Goal: Task Accomplishment & Management: Manage account settings

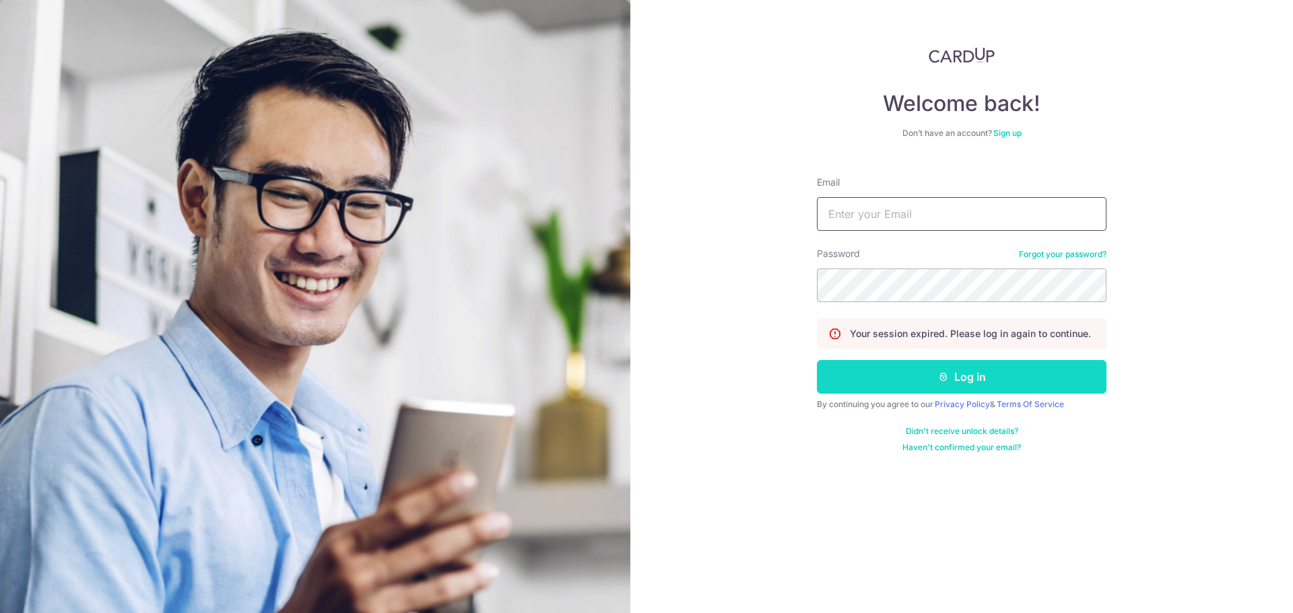
type input "[EMAIL_ADDRESS][DOMAIN_NAME]"
click at [964, 374] on button "Log in" at bounding box center [962, 377] width 290 height 34
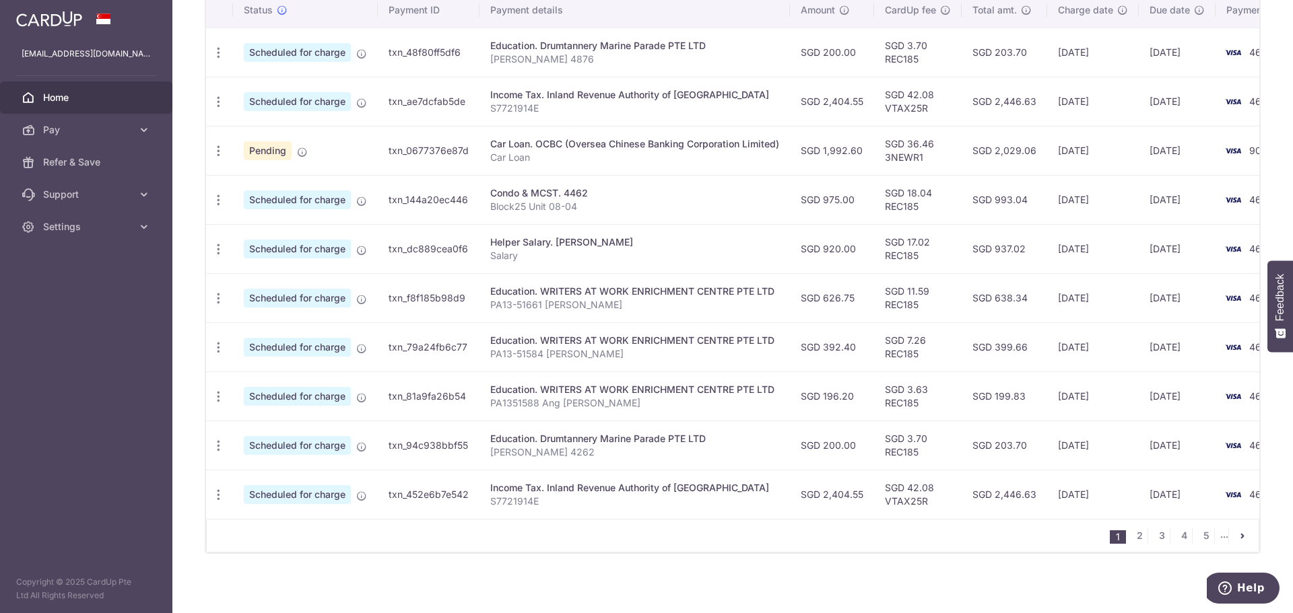
scroll to position [434, 0]
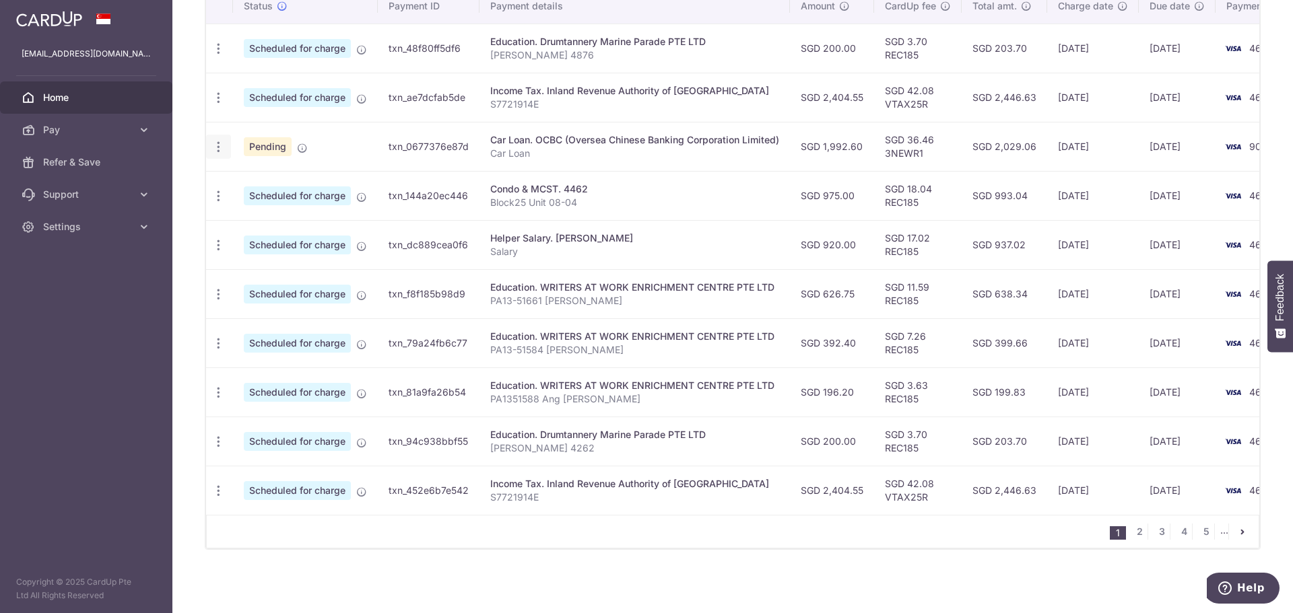
click at [218, 141] on icon "button" at bounding box center [218, 147] width 14 height 14
click at [271, 177] on span "Update payment" at bounding box center [290, 184] width 92 height 16
radio input "true"
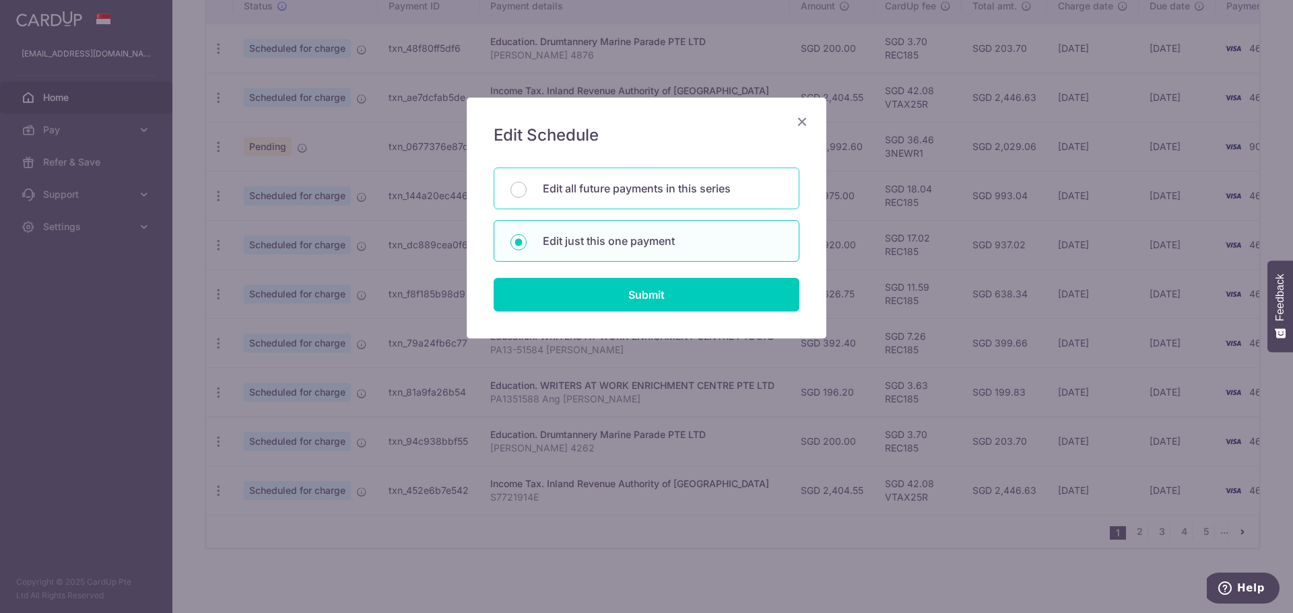
click at [644, 184] on p "Edit all future payments in this series" at bounding box center [663, 188] width 240 height 16
click at [527, 184] on input "Edit all future payments in this series" at bounding box center [518, 190] width 16 height 16
radio input "true"
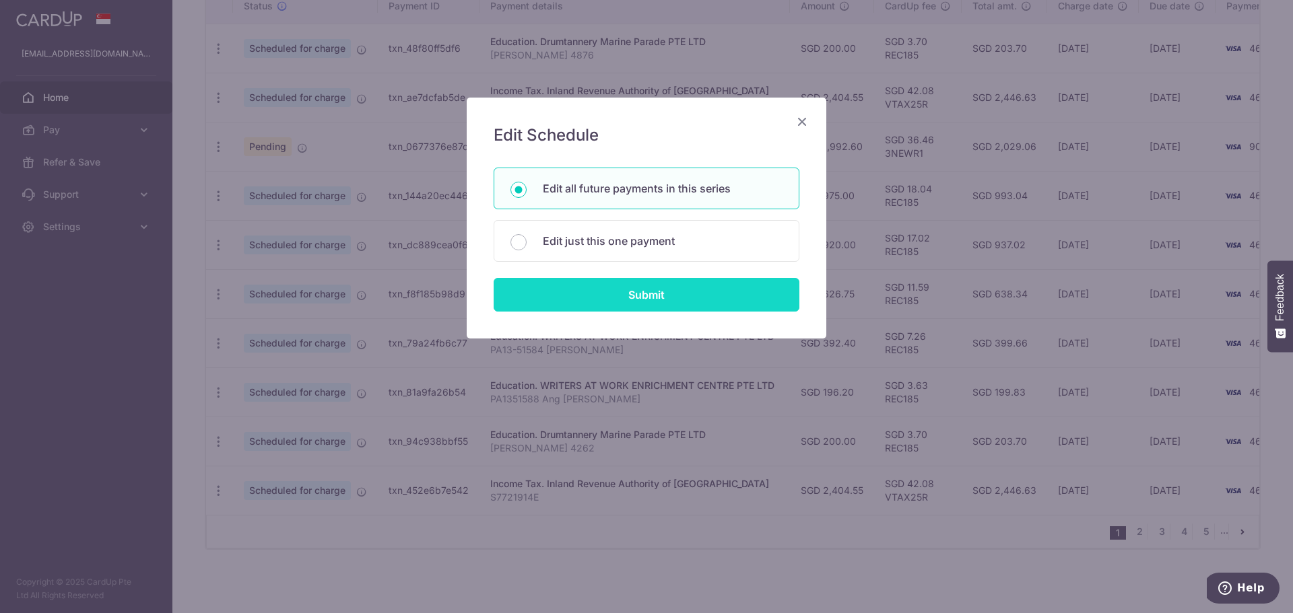
click at [657, 288] on input "Submit" at bounding box center [647, 295] width 306 height 34
radio input "true"
type input "1,992.60"
type input "Car Loan"
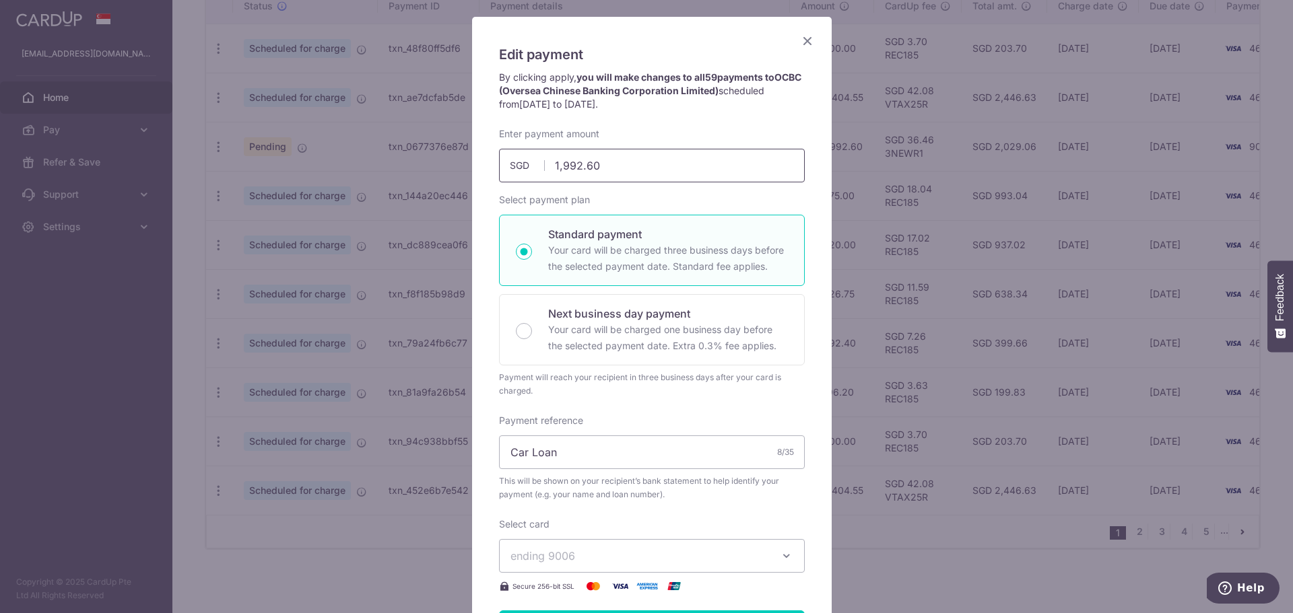
scroll to position [74, 0]
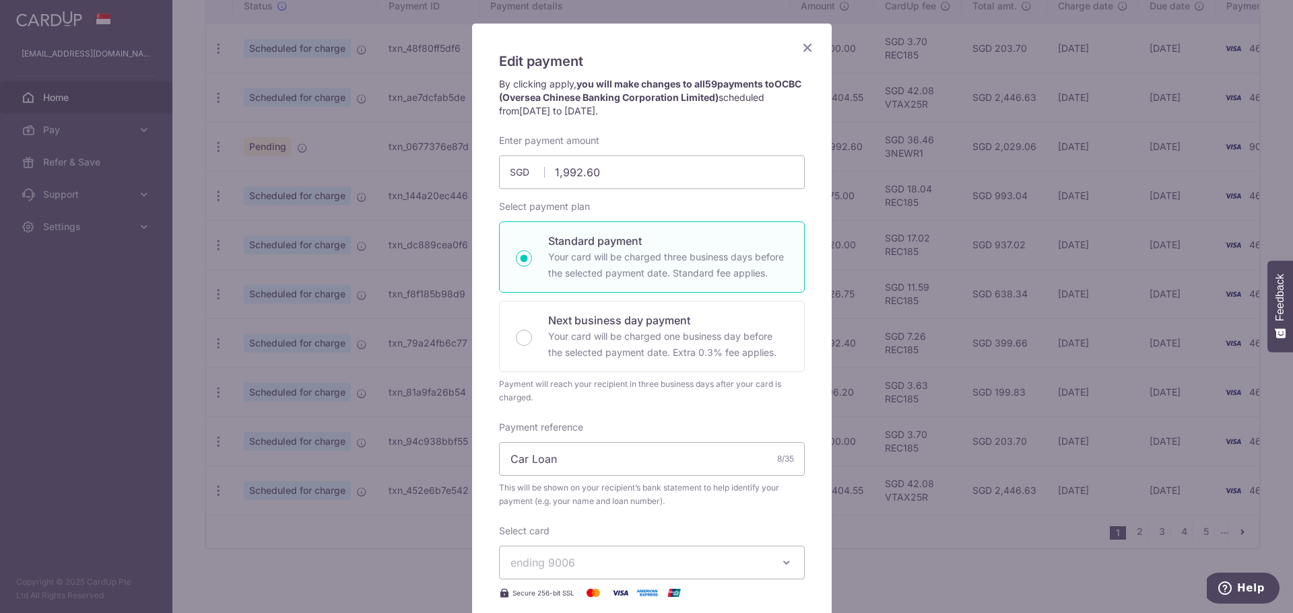
click at [804, 47] on icon "Close" at bounding box center [807, 47] width 16 height 17
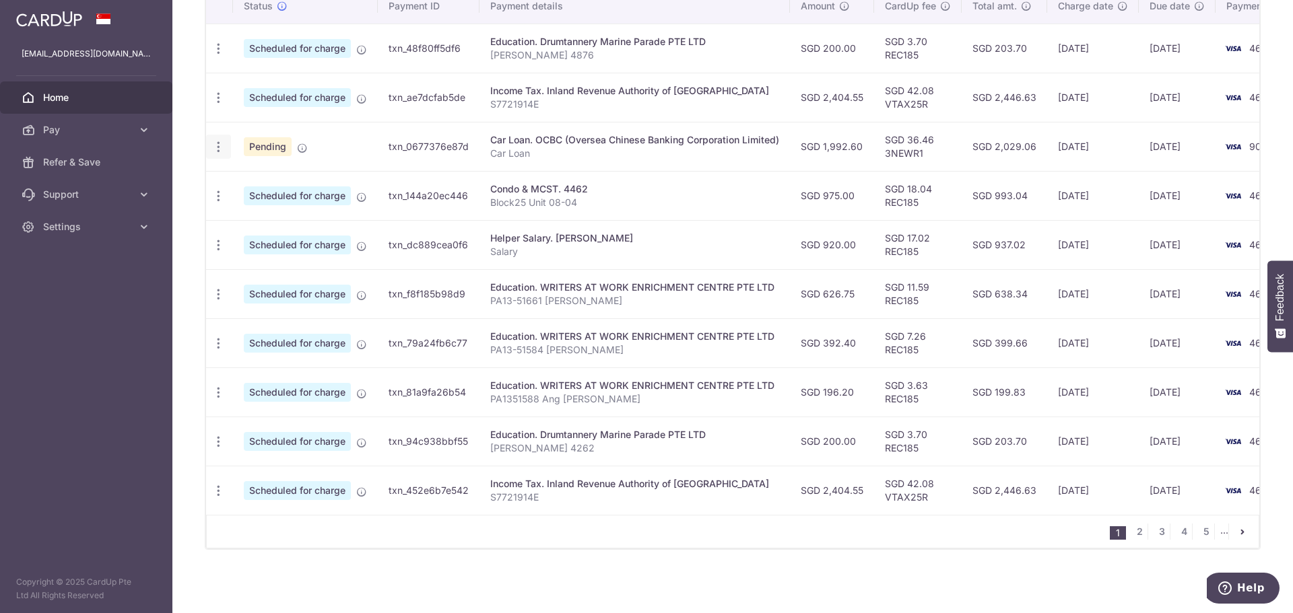
click at [218, 140] on icon "button" at bounding box center [218, 147] width 14 height 14
click at [995, 555] on div "× Pause Schedule Pause all future payments in this series Pause just this one p…" at bounding box center [732, 306] width 1120 height 613
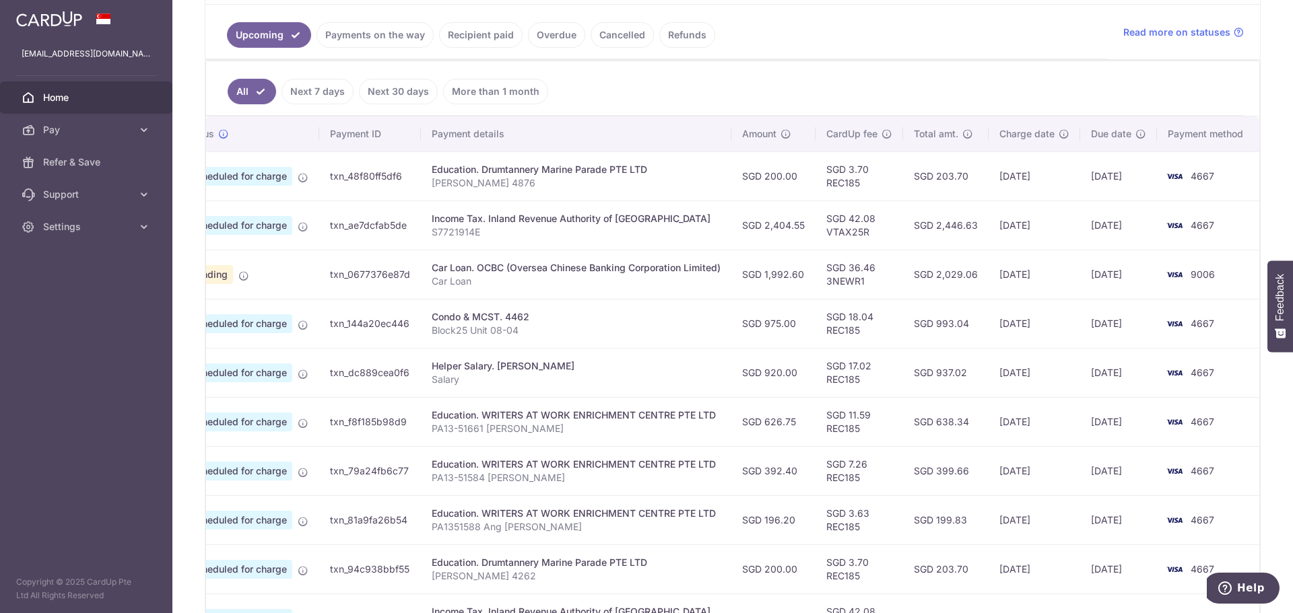
scroll to position [434, 0]
